Goal: Transaction & Acquisition: Purchase product/service

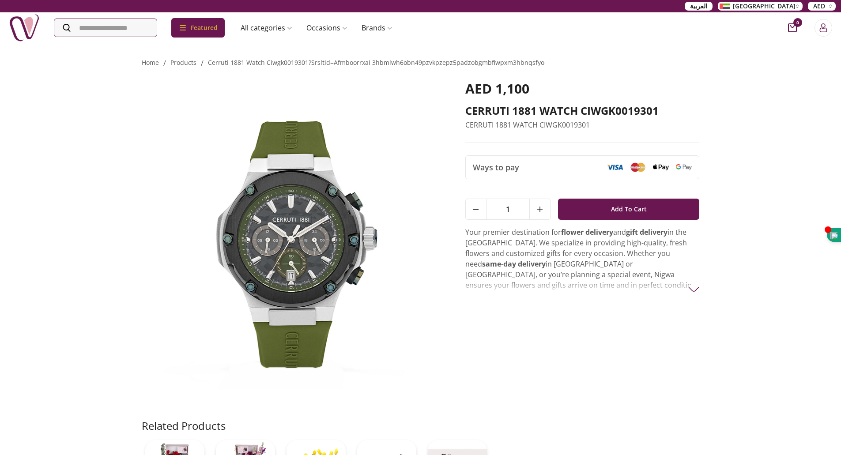
click at [700, 293] on p "Your premier destination for flower delivery and gift delivery in the [GEOGRAPH…" at bounding box center [582, 285] width 235 height 117
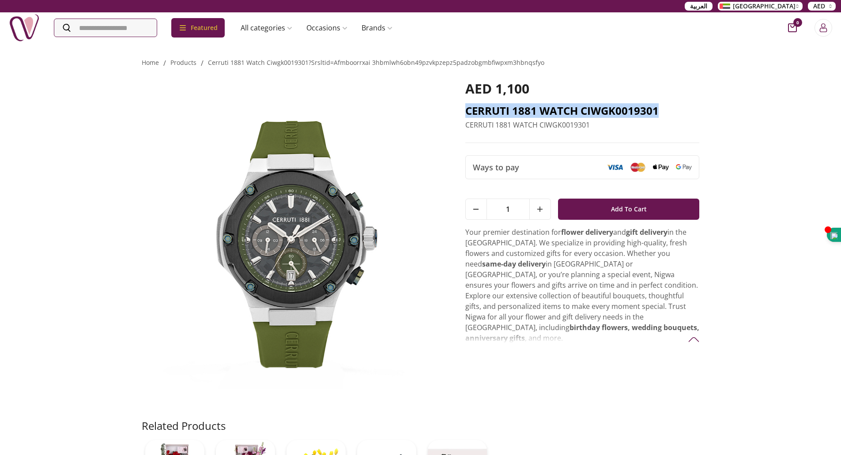
drag, startPoint x: 664, startPoint y: 109, endPoint x: 467, endPoint y: 106, distance: 196.6
click at [467, 106] on h2 "CERRUTI 1881 WATCH CIWGK0019301" at bounding box center [582, 111] width 235 height 14
copy h2 "CERRUTI 1881 WATCH CIWGK0019301"
click at [696, 334] on img at bounding box center [694, 339] width 11 height 11
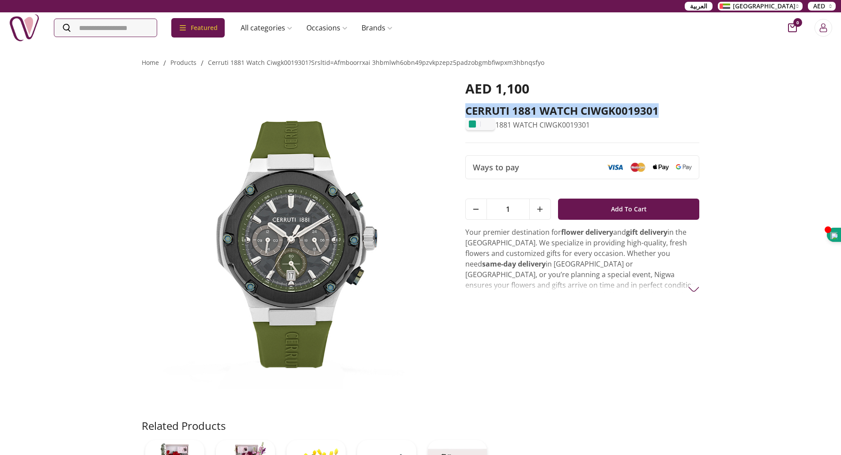
click at [696, 291] on img at bounding box center [694, 289] width 11 height 11
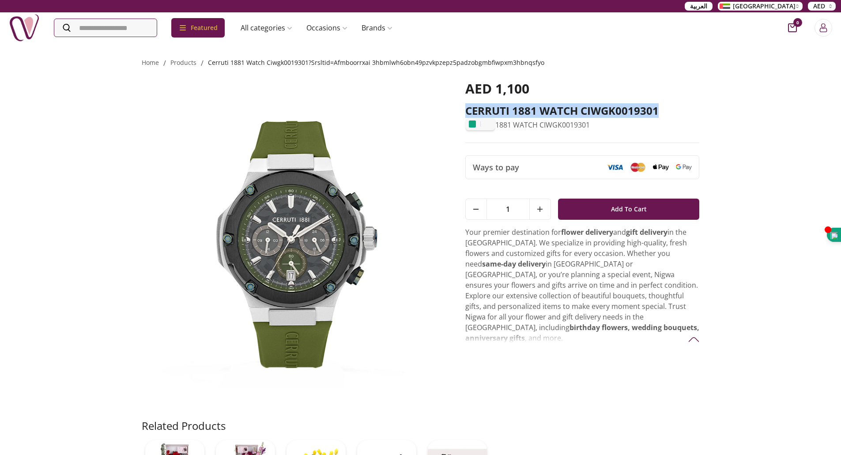
click at [376, 60] on link "cerruti 1881 watch ciwgk0019301?srsltid=afmboorrxai 3hbmlwh6obn49pzvkpzepz5padz…" at bounding box center [376, 62] width 337 height 8
click at [389, 63] on link "cerruti 1881 watch ciwgk0019301?srsltid=afmboorrxai 3hbmlwh6obn49pzvkpzepz5padz…" at bounding box center [376, 62] width 337 height 8
click at [95, 160] on div "Home / products / cerruti 1881 watch ciwgk0019301?srsltid=afmboorrxai 3hbmlwh6o…" at bounding box center [420, 286] width 841 height 489
